Goal: Task Accomplishment & Management: Complete application form

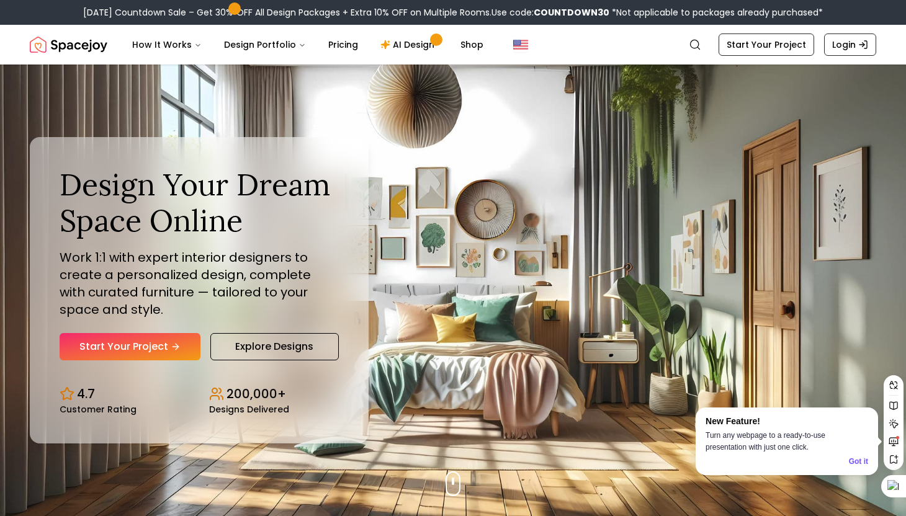
click at [179, 340] on link "Start Your Project" at bounding box center [130, 346] width 141 height 27
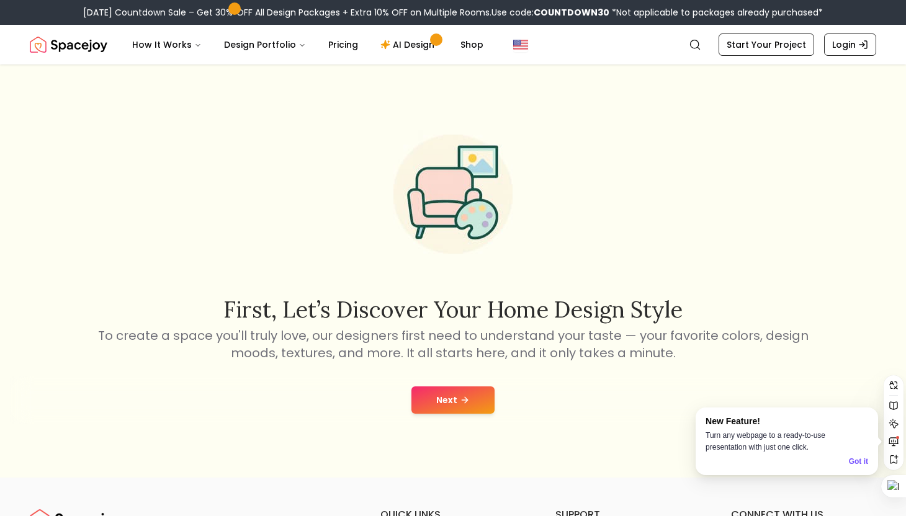
click at [457, 395] on button "Next" at bounding box center [452, 400] width 83 height 27
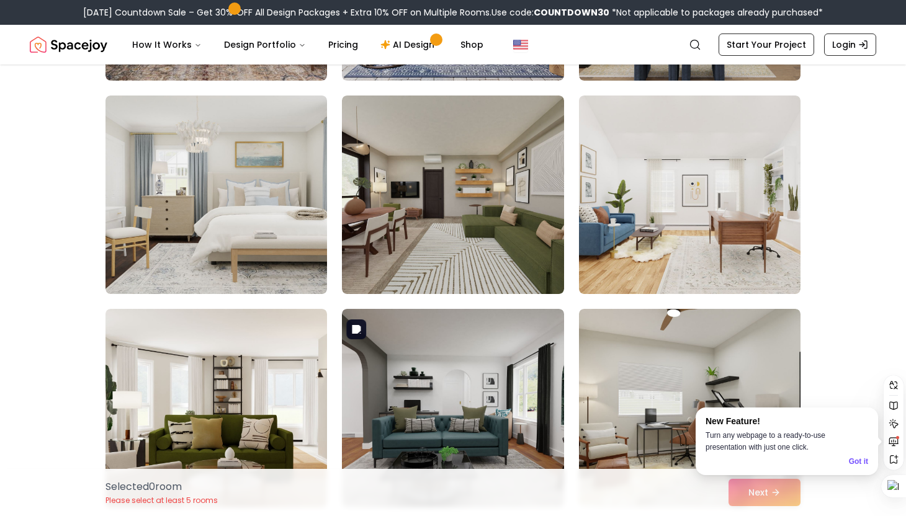
scroll to position [715, 0]
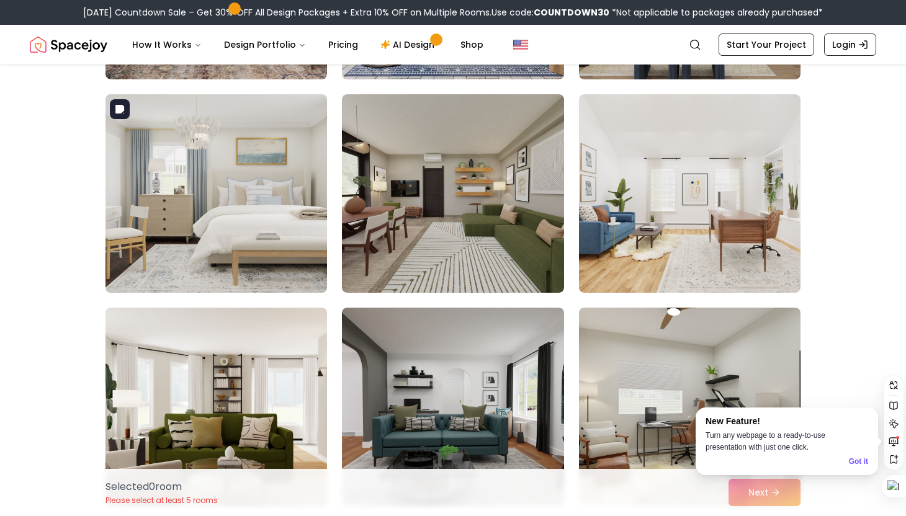
click at [313, 249] on img at bounding box center [216, 193] width 233 height 208
